Goal: Information Seeking & Learning: Learn about a topic

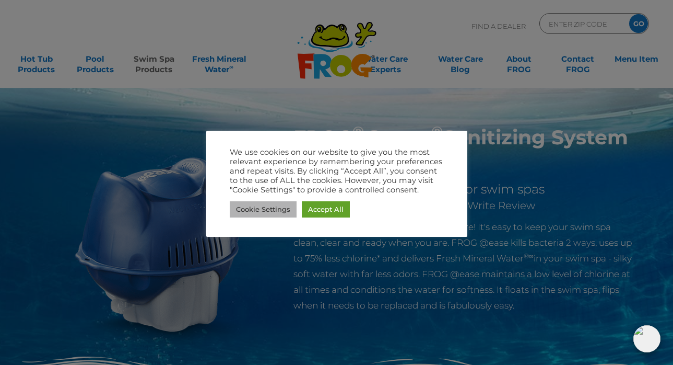
click at [279, 208] on link "Cookie Settings" at bounding box center [263, 209] width 67 height 16
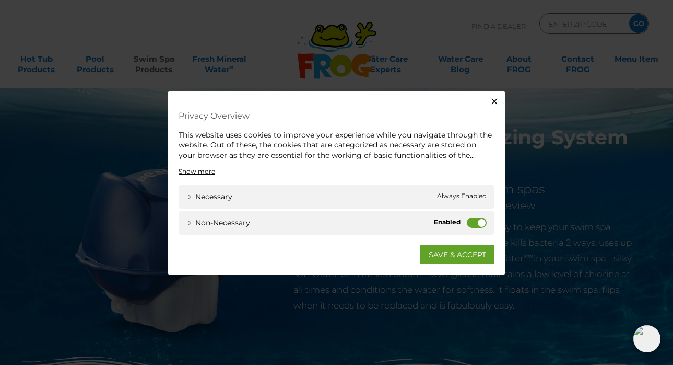
click at [495, 100] on icon "button" at bounding box center [494, 101] width 6 height 6
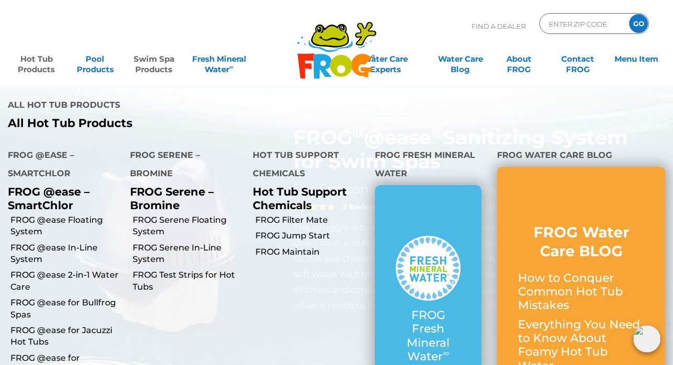
click at [31, 58] on link "Hot Tub Products" at bounding box center [36, 59] width 52 height 21
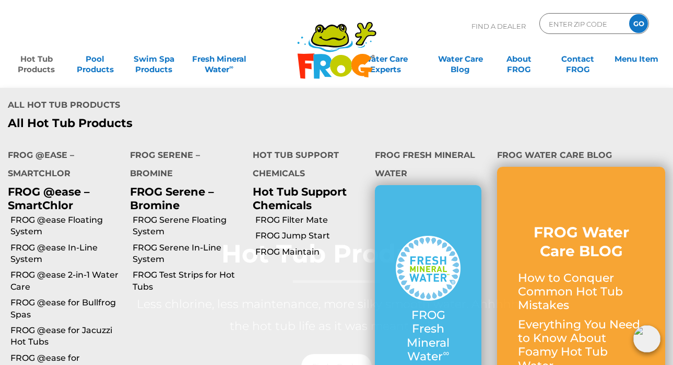
scroll to position [24, 0]
click at [78, 269] on link "FROG @ease 2-in-1 Water Care" at bounding box center [66, 281] width 112 height 24
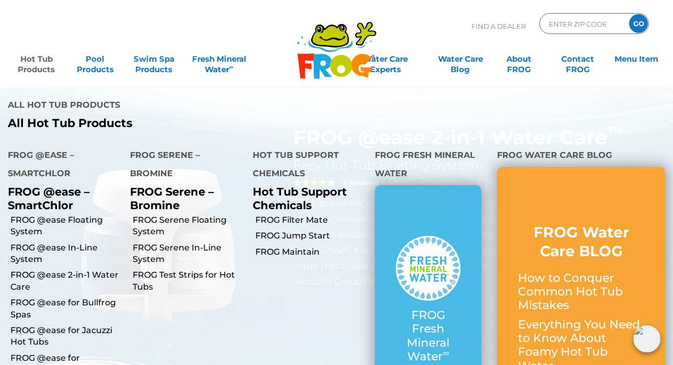
click at [34, 60] on link "Hot Tub Products" at bounding box center [36, 59] width 52 height 21
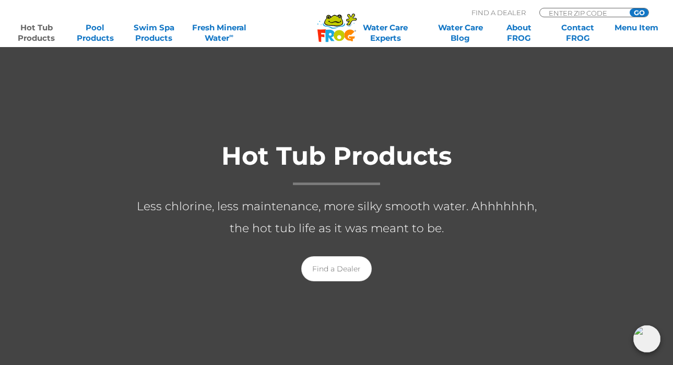
scroll to position [99, 0]
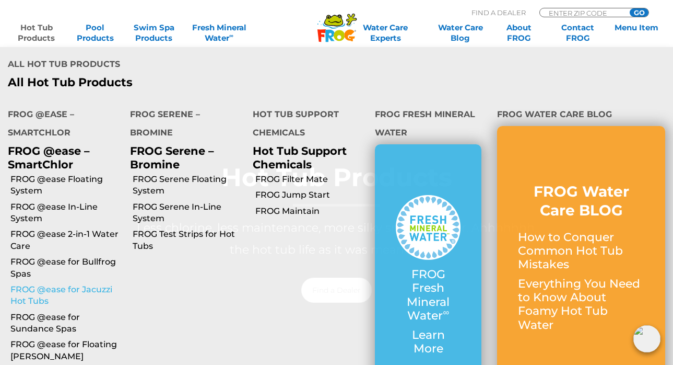
click at [80, 284] on link "FROG @ease for Jacuzzi Hot Tubs" at bounding box center [66, 296] width 112 height 24
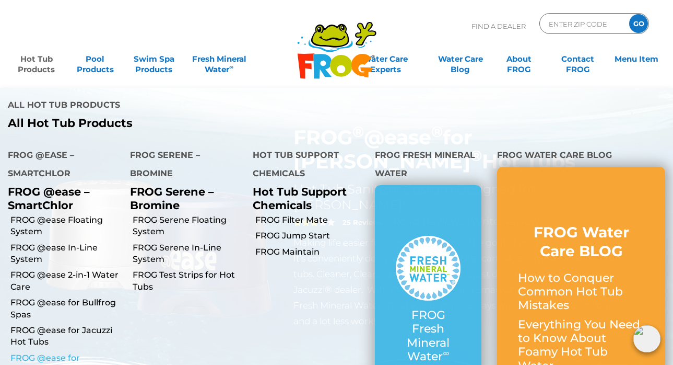
click at [50, 352] on link "FROG @ease for Sundance Spas" at bounding box center [66, 364] width 112 height 24
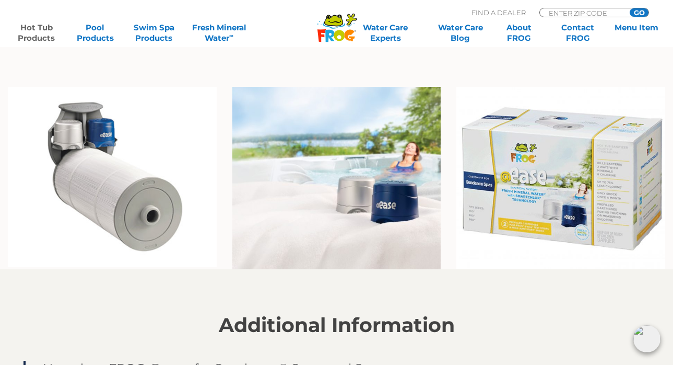
scroll to position [767, 0]
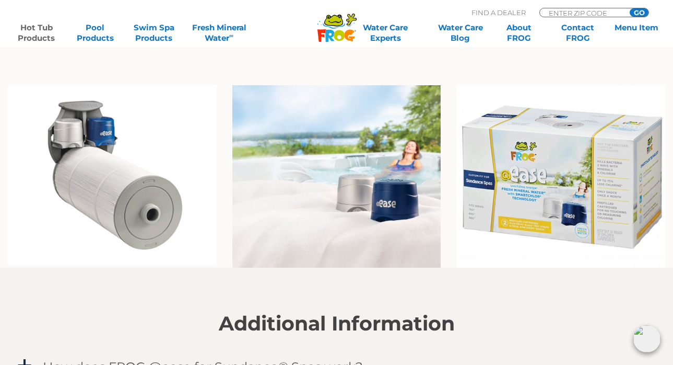
click at [67, 123] on img at bounding box center [112, 175] width 209 height 180
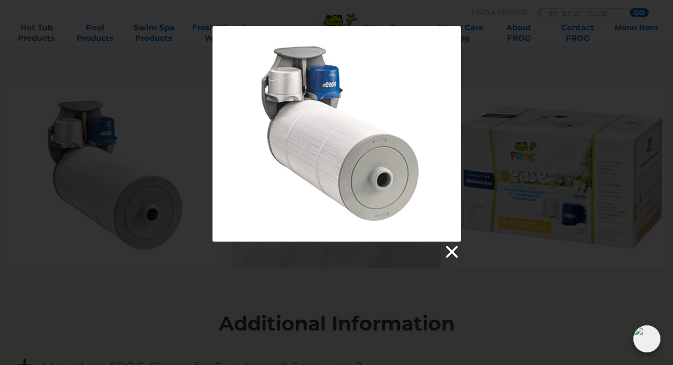
click at [454, 252] on link at bounding box center [451, 252] width 16 height 16
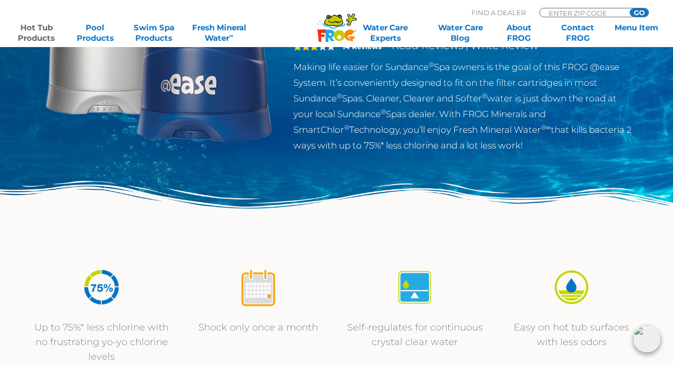
scroll to position [161, 0]
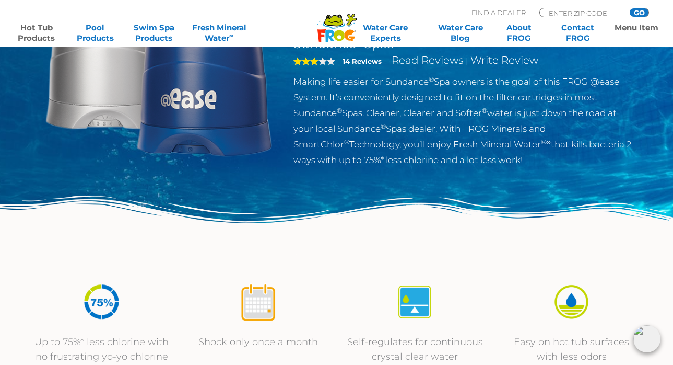
click at [643, 29] on link "Menu Item" at bounding box center [636, 32] width 52 height 21
